Goal: Task Accomplishment & Management: Complete application form

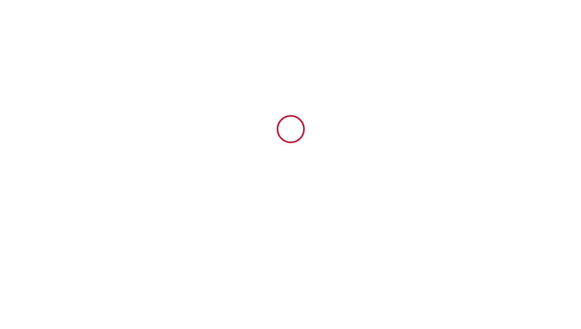
type input "6810589"
type input "L'Escale Zen"
type input "[STREET_ADDRESS]"
type input "73190"
type input "Challes-les-Eaux"
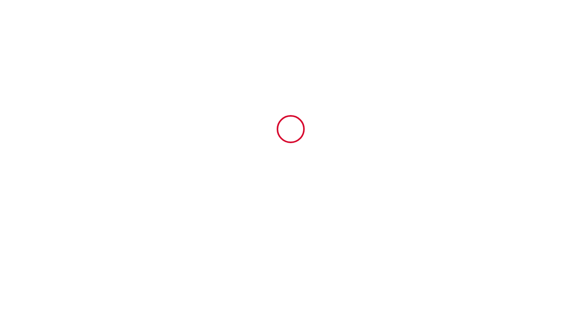
type input "[GEOGRAPHIC_DATA]"
type input "[DATE]"
type input "1"
type input "0"
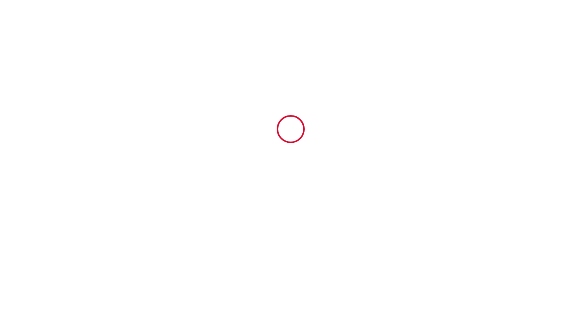
type input "300"
type input "317.5"
type input "[PERSON_NAME]"
type input "GRUFFY"
type input "[STREET_ADDRESS]"
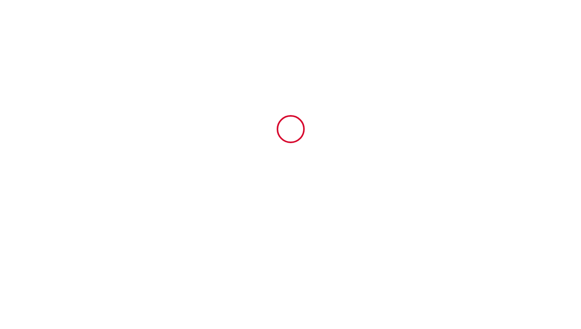
type input "73190"
type input "Challes-les-Eaux"
type input "[GEOGRAPHIC_DATA]"
type input "[DOMAIN_NAME][EMAIL_ADDRESS][DOMAIN_NAME]"
type input "Lydie"
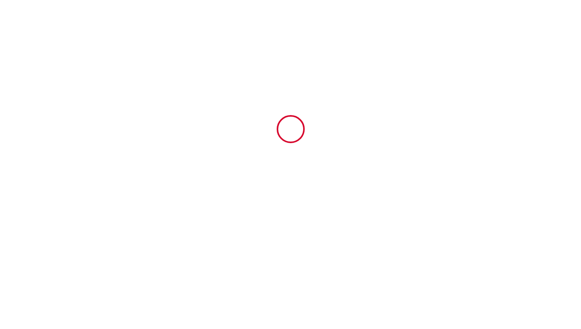
type input "[PERSON_NAME]"
type input "97I Impasse des Peupliers"
type input "74200"
type input "ALLINGES"
type input "[EMAIL_ADDRESS][PERSON_NAME][DOMAIN_NAME]"
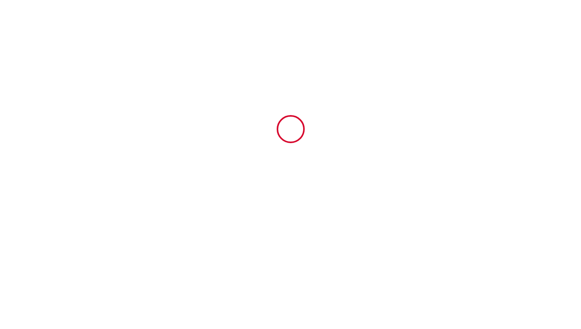
type input "[PHONE_NUMBER]"
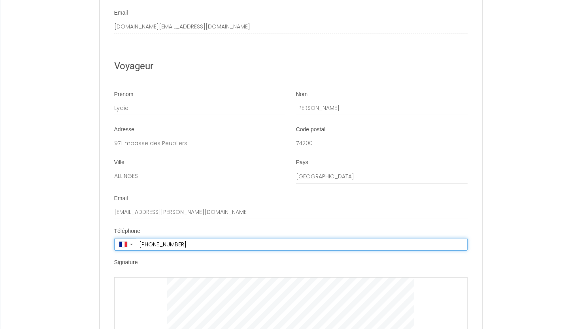
scroll to position [1550, 0]
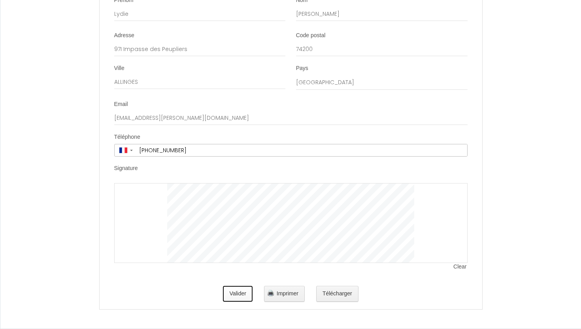
click at [230, 297] on button "Valider" at bounding box center [238, 294] width 30 height 16
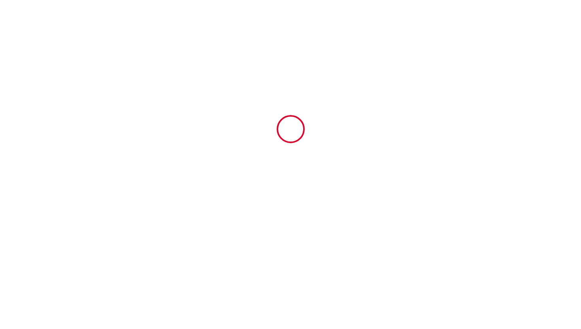
type input "14.6"
type input "40"
type input "262.9"
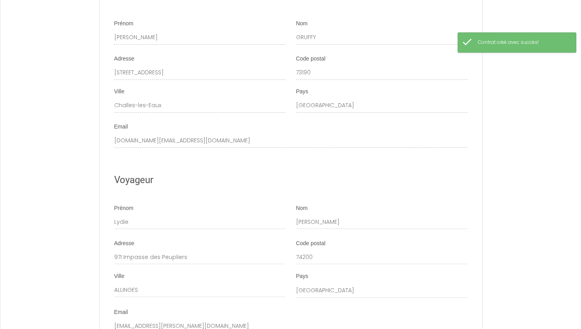
scroll to position [1629, 0]
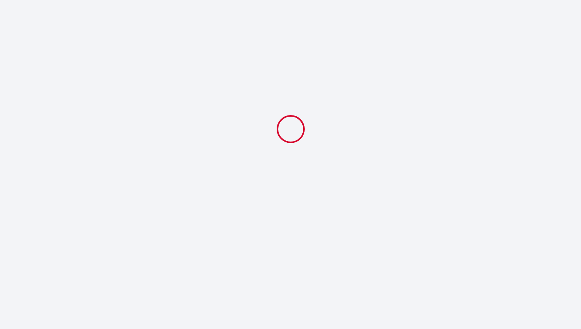
select select
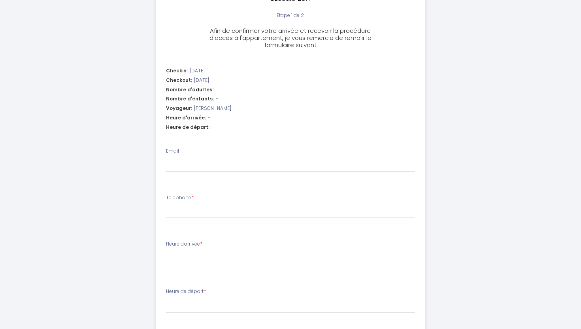
scroll to position [203, 0]
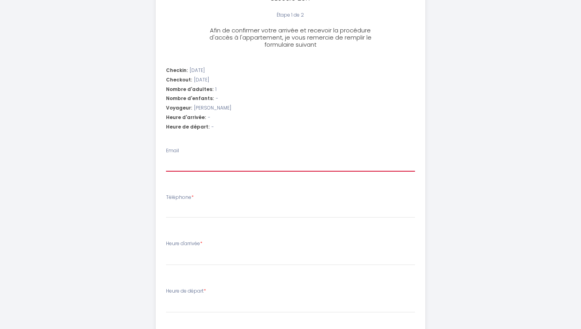
click at [204, 167] on input "Email" at bounding box center [291, 164] width 250 height 14
type input "[PERSON_NAME][EMAIL_ADDRESS][DOMAIN_NAME]"
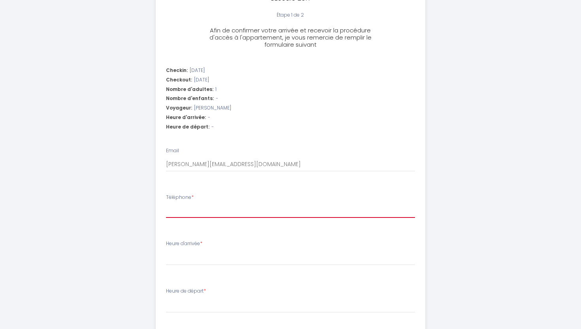
type input "0680765373"
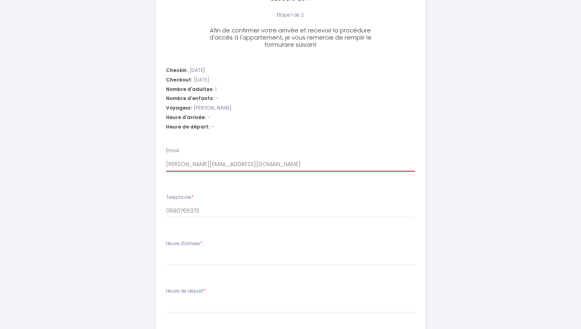
select select
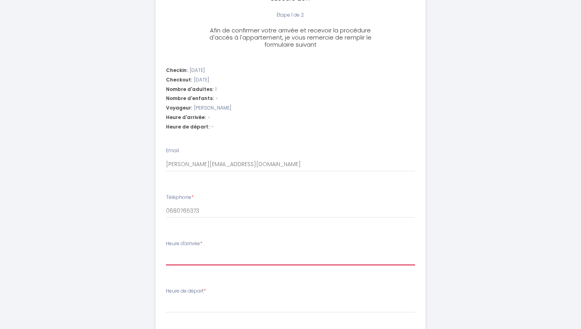
click at [216, 262] on select "17:00 17:30 18:00 18:30 19:00 19:30 20:00 20:30 21:00 21:30 22:00 22:30 23:00" at bounding box center [291, 257] width 250 height 15
select select "19:30"
click at [166, 250] on select "17:00 17:30 18:00 18:30 19:00 19:30 20:00 20:30 21:00 21:30 22:00 22:30 23:00" at bounding box center [291, 257] width 250 height 15
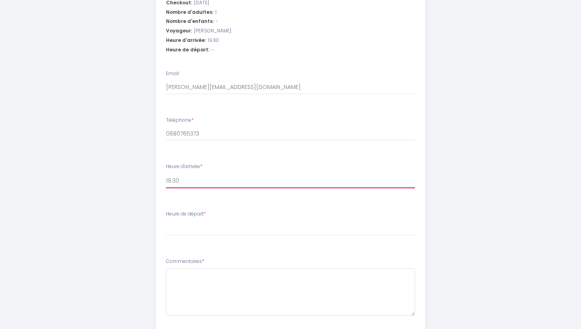
scroll to position [284, 0]
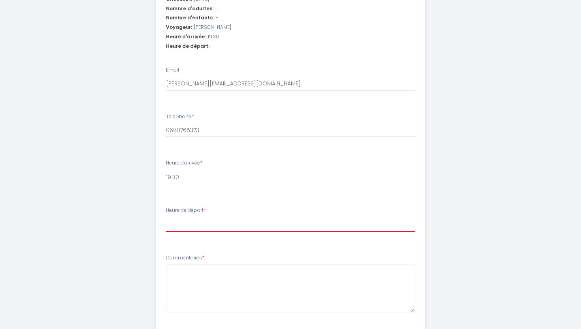
click at [189, 229] on select "00:00 00:30 01:00 01:30 02:00 02:30 03:00 03:30 04:00 04:30 05:00 05:30 06:00 0…" at bounding box center [291, 224] width 250 height 15
click at [166, 217] on select "00:00 00:30 01:00 01:30 02:00 02:30 03:00 03:30 04:00 04:30 05:00 05:30 06:00 0…" at bounding box center [291, 224] width 250 height 15
click at [189, 226] on select "00:00 00:30 01:00 01:30 02:00 02:30 03:00 03:30 04:00 04:30 05:00 05:30 06:00 0…" at bounding box center [291, 224] width 250 height 15
click at [166, 217] on select "00:00 00:30 01:00 01:30 02:00 02:30 03:00 03:30 04:00 04:30 05:00 05:30 06:00 0…" at bounding box center [291, 224] width 250 height 15
click at [189, 226] on select "00:00 00:30 01:00 01:30 02:00 02:30 03:00 03:30 04:00 04:30 05:00 05:30 06:00 0…" at bounding box center [291, 224] width 250 height 15
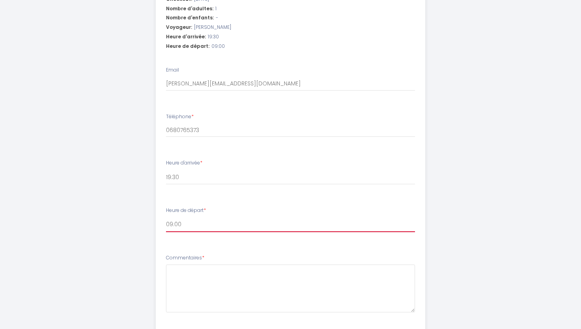
select select "08:30"
click at [166, 217] on select "00:00 00:30 01:00 01:30 02:00 02:30 03:00 03:30 04:00 04:30 05:00 05:30 06:00 0…" at bounding box center [291, 224] width 250 height 15
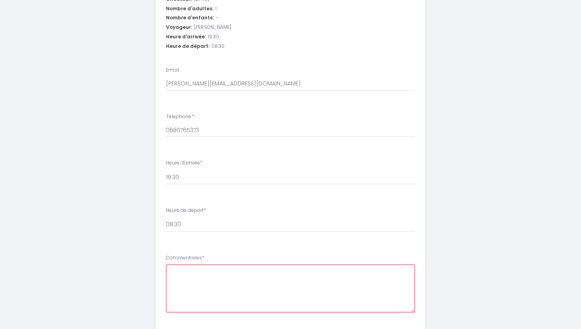
click at [201, 279] on textarea "Commentaires *" at bounding box center [291, 289] width 250 height 48
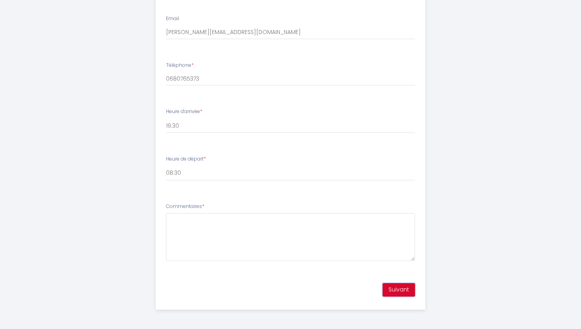
click at [399, 293] on button "Suivant" at bounding box center [399, 289] width 32 height 13
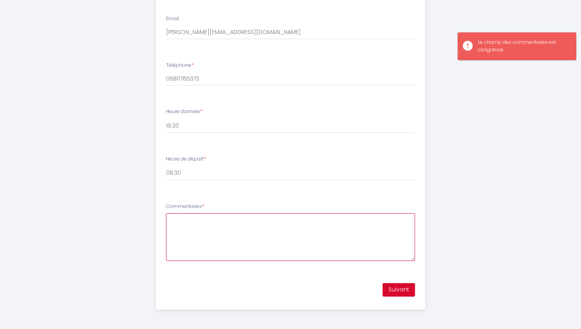
click at [357, 255] on textarea "Commentaires *" at bounding box center [291, 237] width 250 height 48
click at [401, 293] on button "Suivant" at bounding box center [399, 289] width 32 height 13
click at [365, 243] on textarea "Commentaires *" at bounding box center [291, 237] width 250 height 48
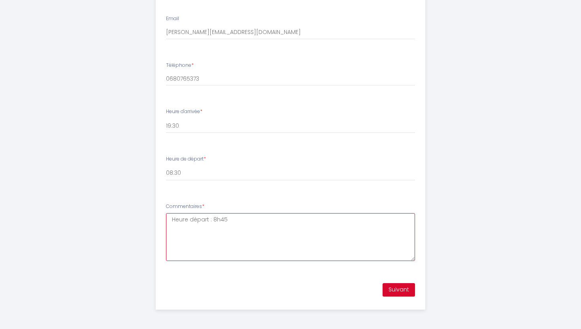
type textarea "Heure départ : 8h45"
click at [399, 290] on button "Suivant" at bounding box center [399, 289] width 32 height 13
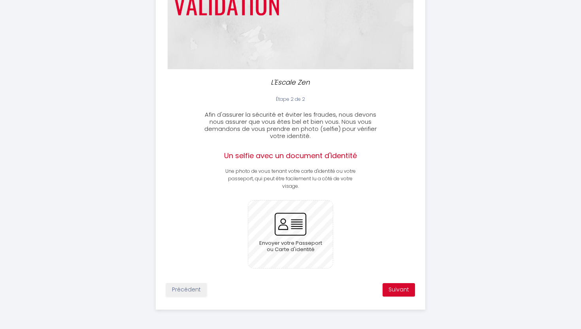
click at [309, 232] on input "file" at bounding box center [290, 235] width 85 height 68
click at [404, 291] on button "Suivant" at bounding box center [399, 289] width 32 height 13
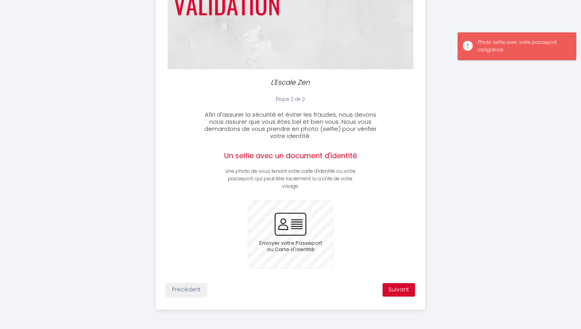
click at [276, 227] on input "file" at bounding box center [290, 235] width 85 height 68
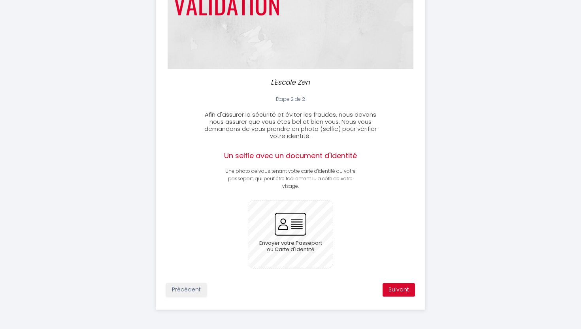
click at [300, 227] on input "file" at bounding box center [290, 235] width 85 height 68
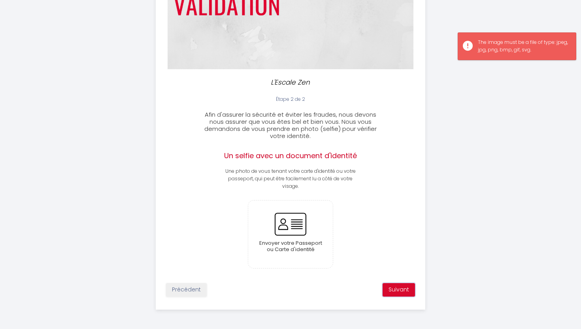
click at [395, 293] on button "Suivant" at bounding box center [399, 289] width 32 height 13
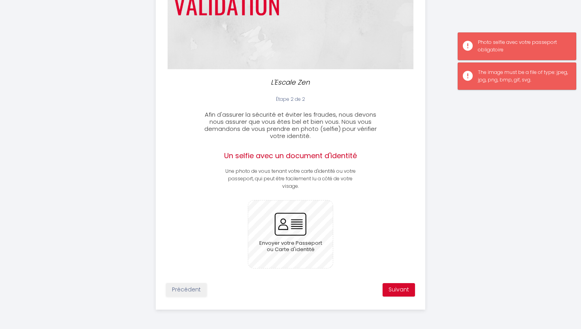
click at [286, 227] on input "file" at bounding box center [290, 235] width 85 height 68
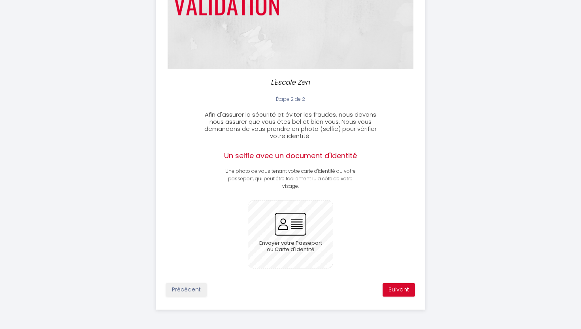
click at [307, 227] on input "file" at bounding box center [290, 235] width 85 height 68
